Goal: Information Seeking & Learning: Learn about a topic

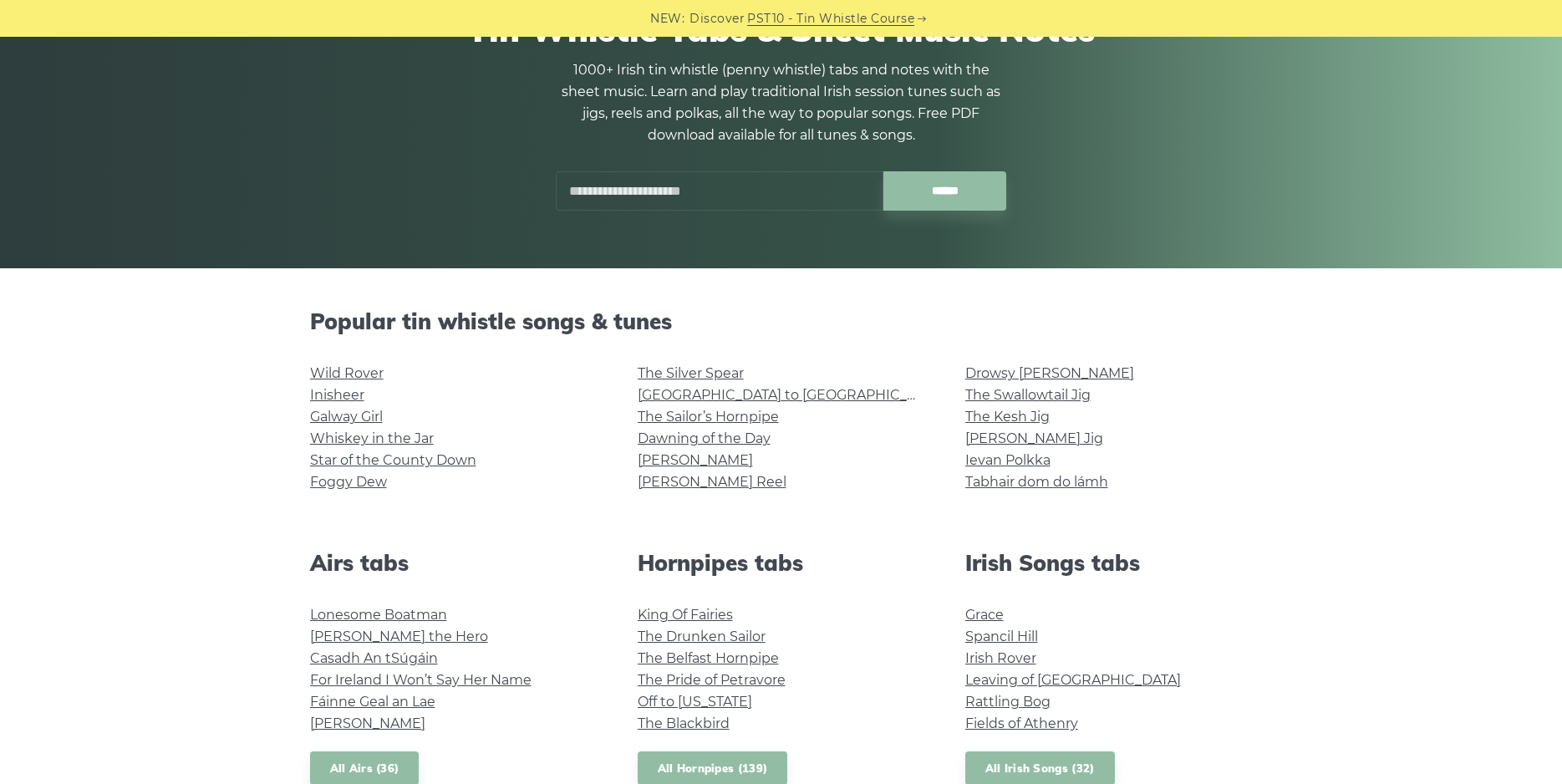
scroll to position [341, 0]
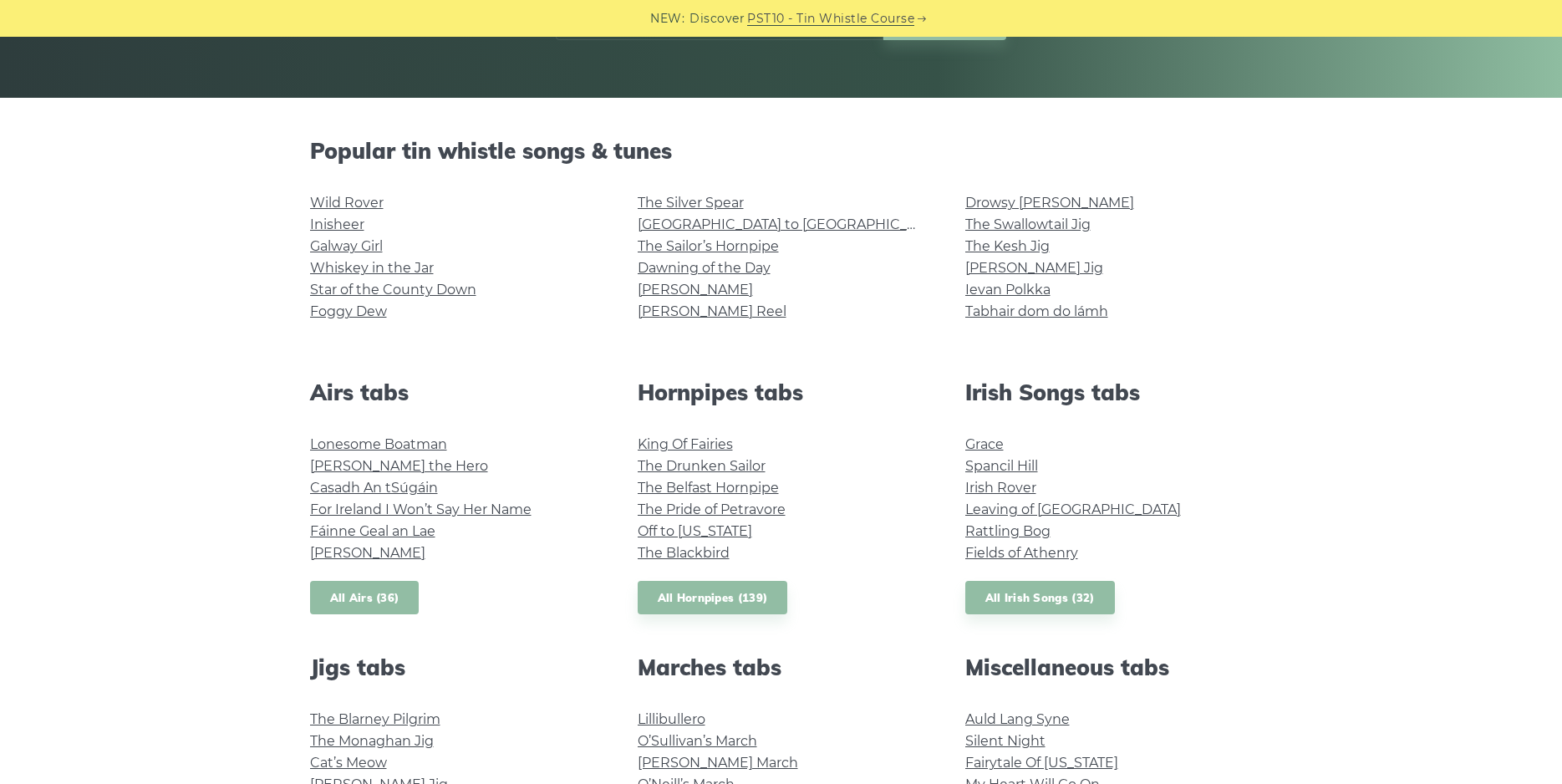
click at [361, 596] on link "All Airs (36)" at bounding box center [365, 597] width 110 height 34
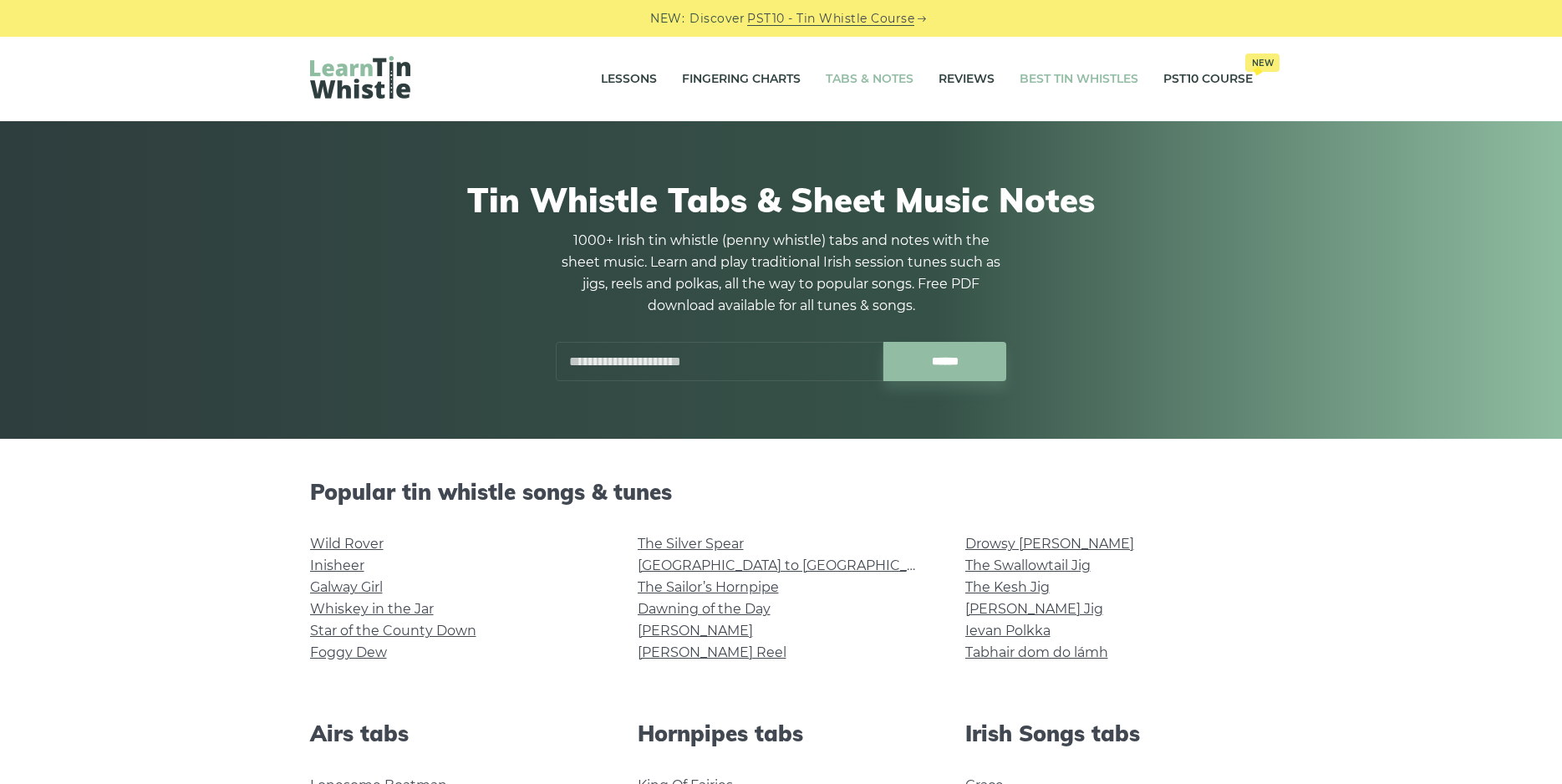
click at [1057, 73] on link "Best Tin Whistles" at bounding box center [1080, 79] width 119 height 42
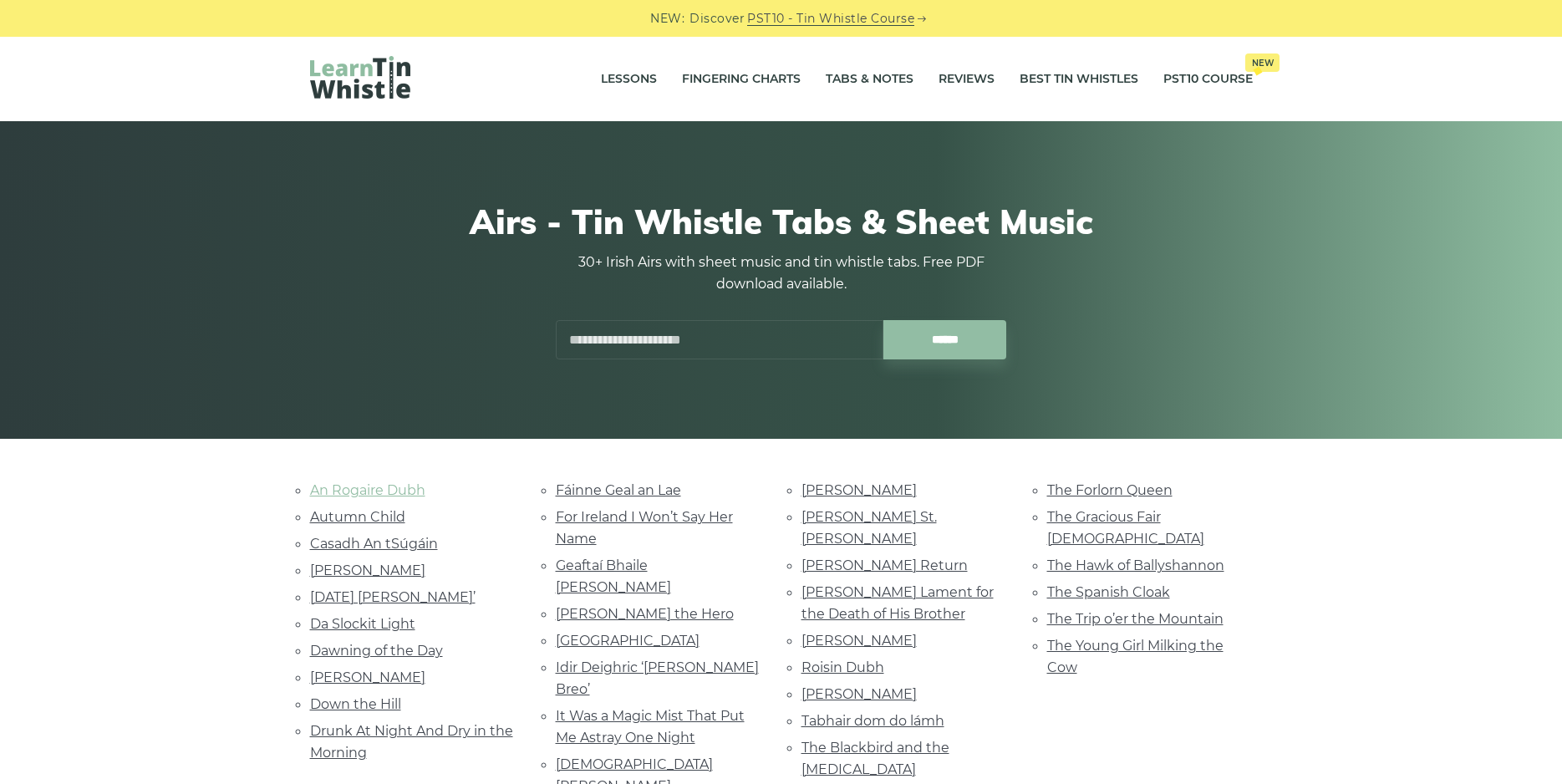
click at [353, 487] on link "An Rogaire Dubh" at bounding box center [368, 490] width 115 height 16
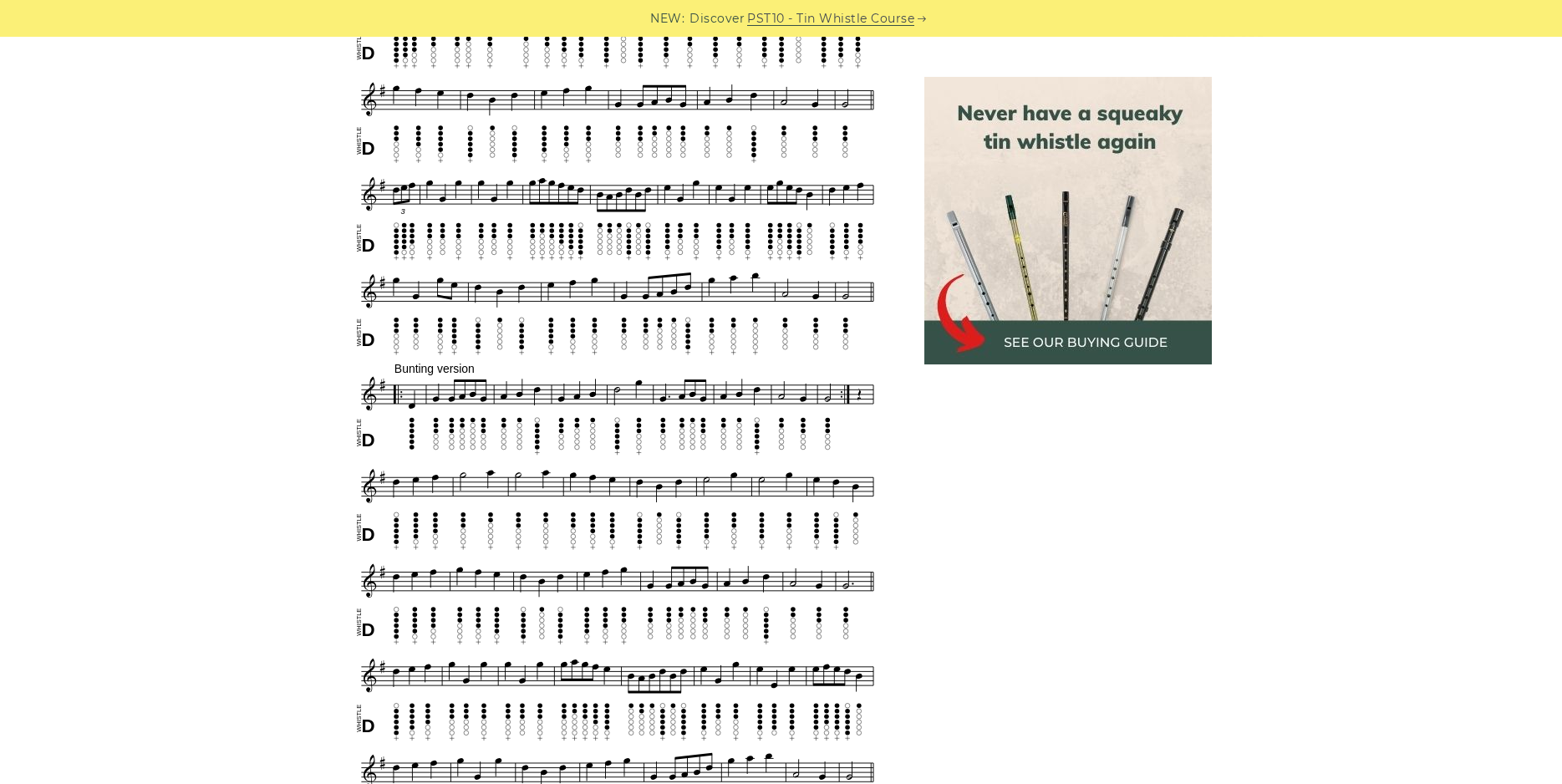
scroll to position [341, 0]
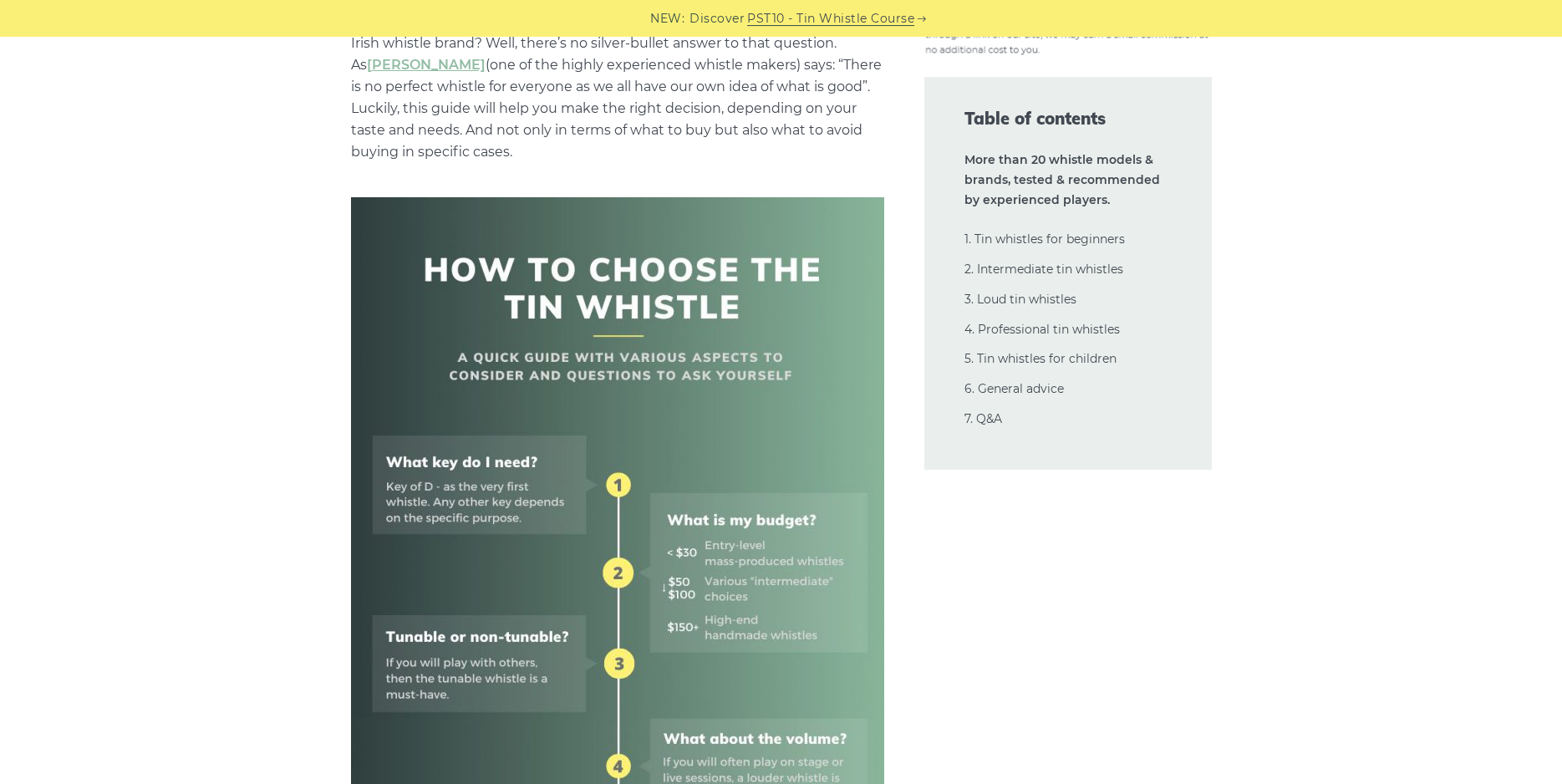
scroll to position [596, 0]
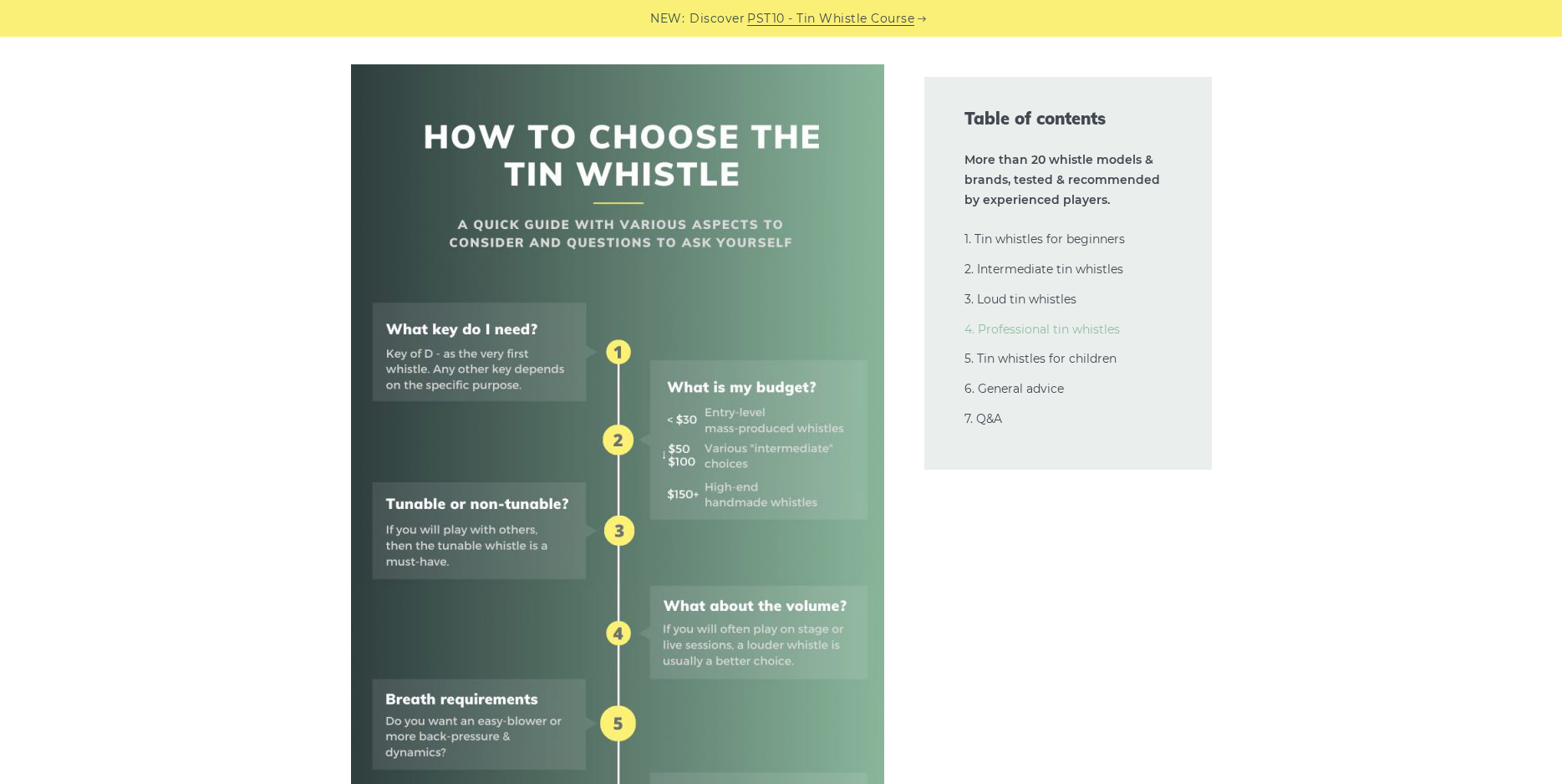
click at [1013, 329] on link "4. Professional tin whistles" at bounding box center [1042, 329] width 155 height 15
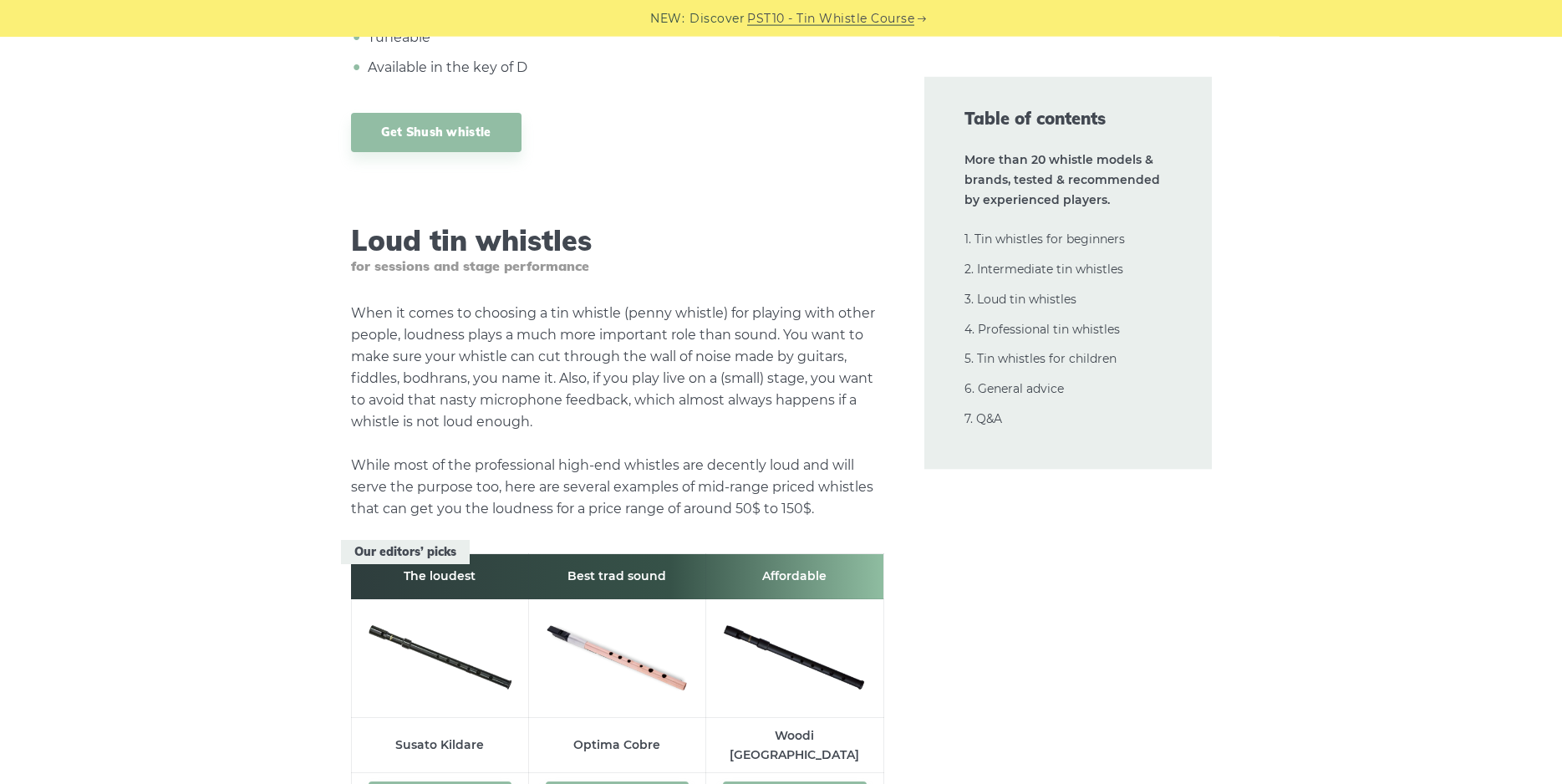
scroll to position [16845, 0]
